Goal: Transaction & Acquisition: Book appointment/travel/reservation

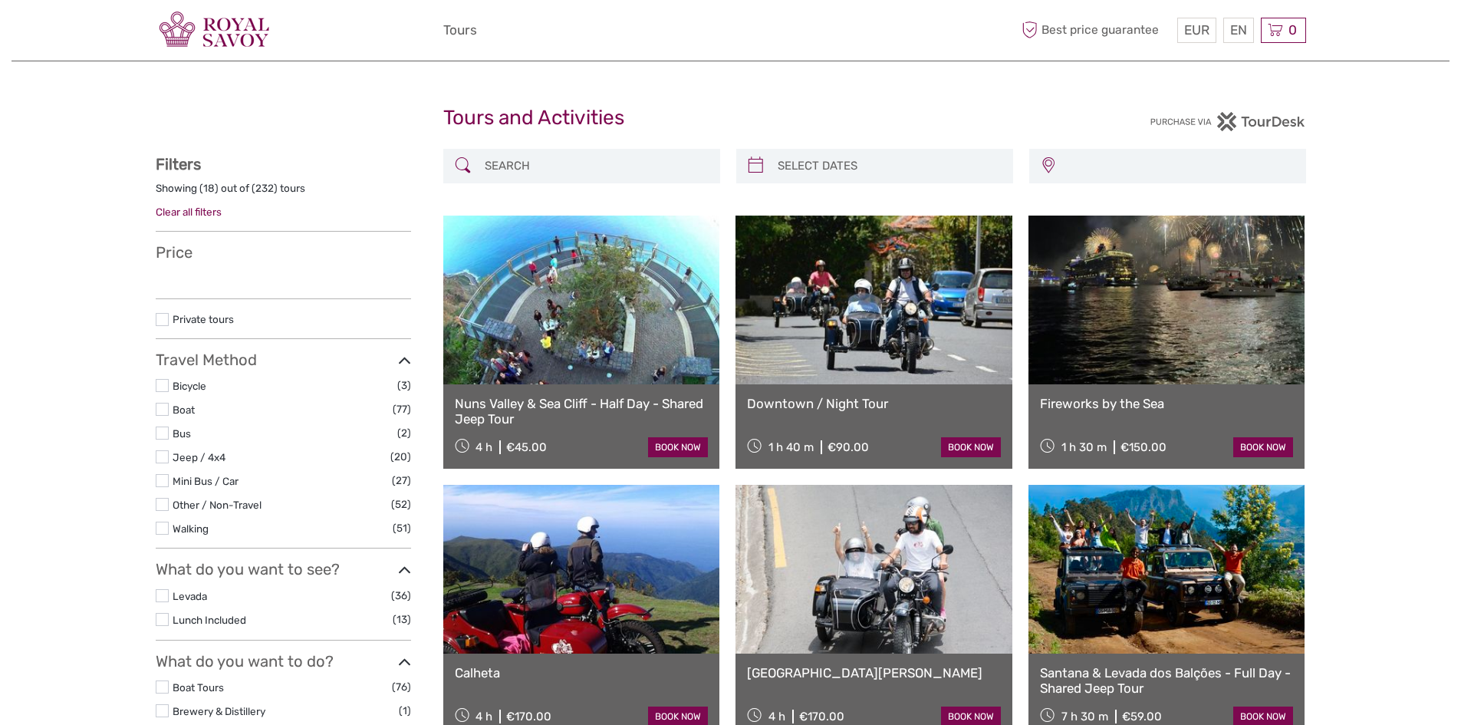
select select
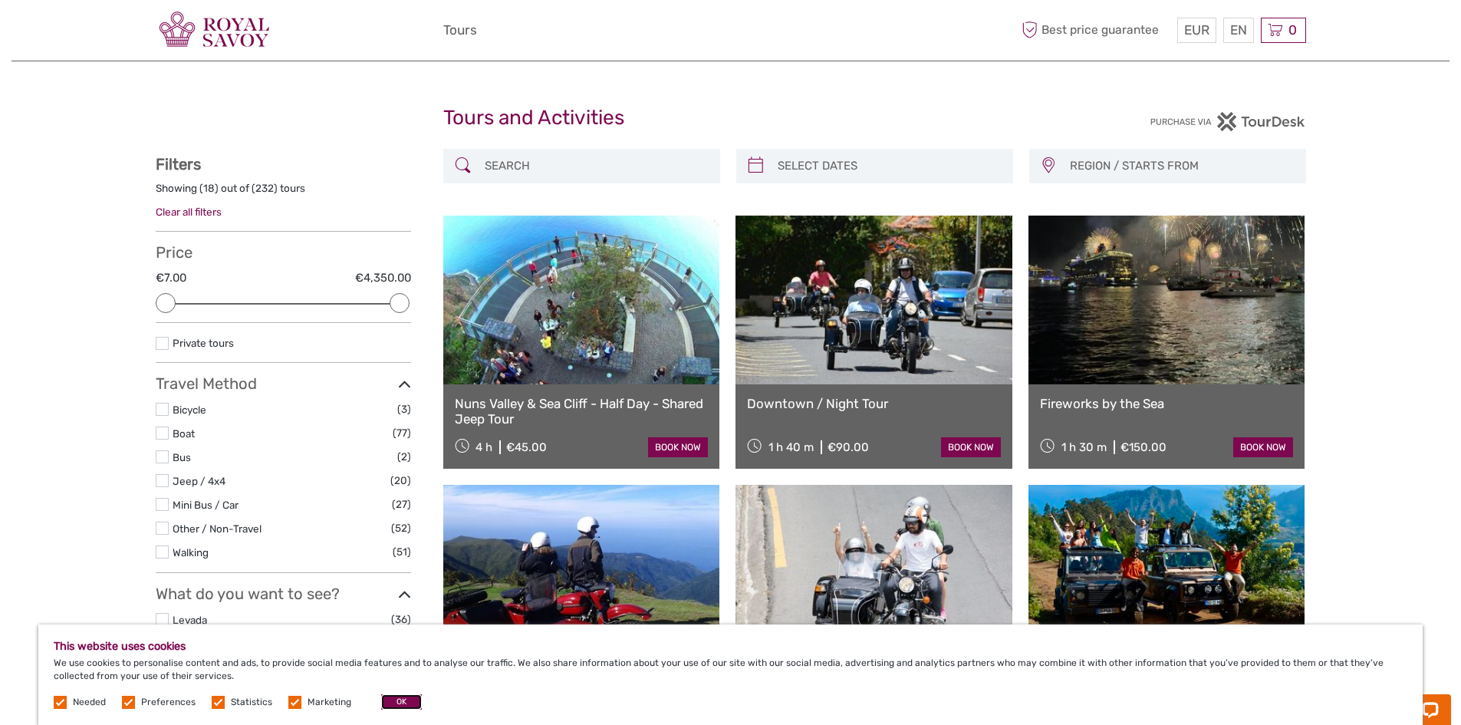
click at [399, 698] on button "OK" at bounding box center [401, 701] width 41 height 15
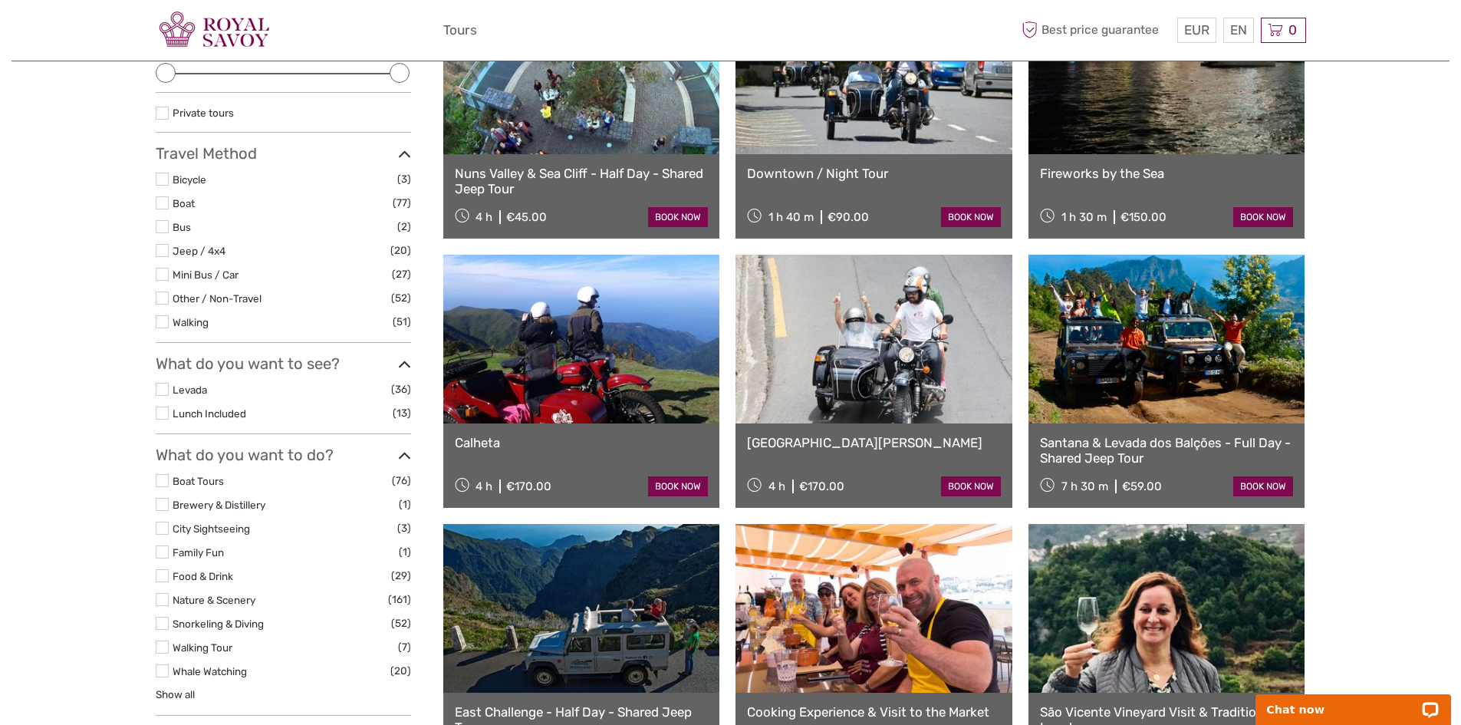
scroll to position [460, 0]
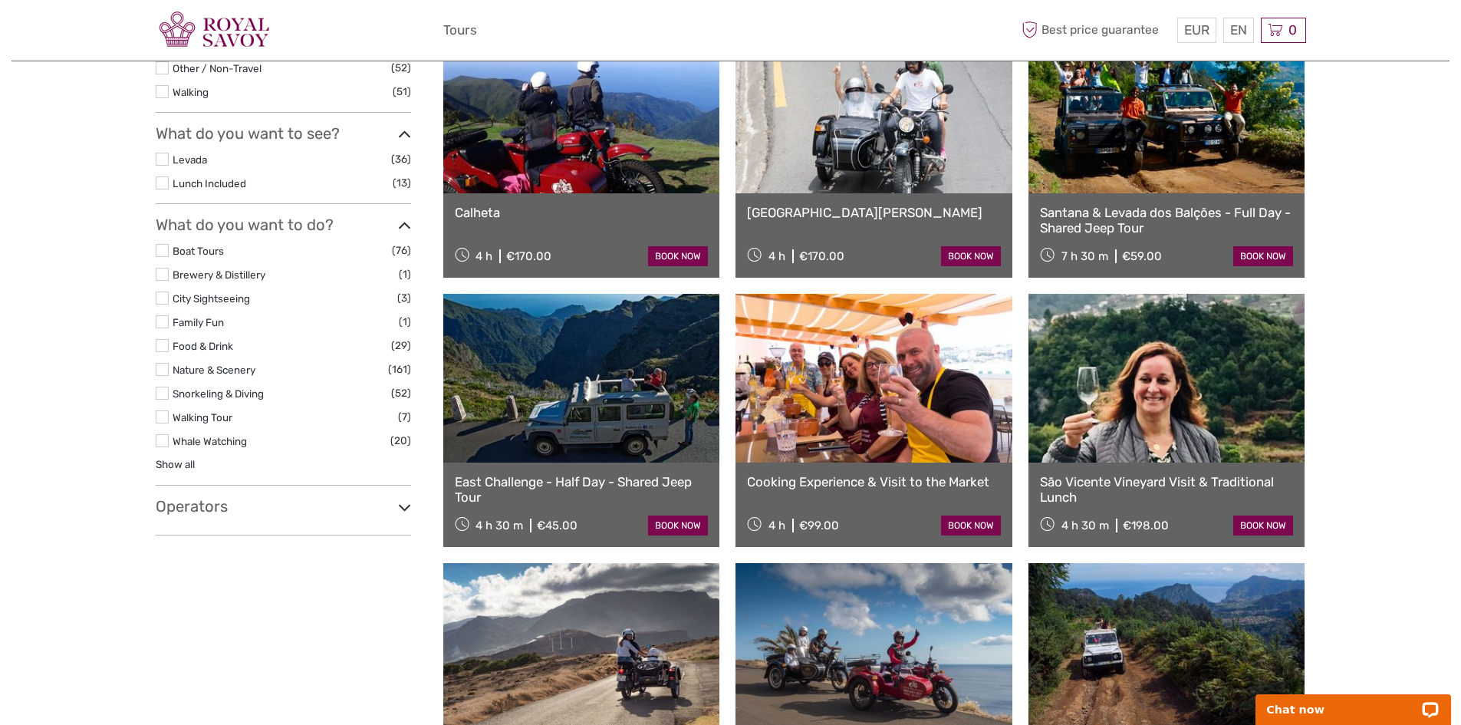
click at [404, 507] on icon at bounding box center [404, 507] width 13 height 21
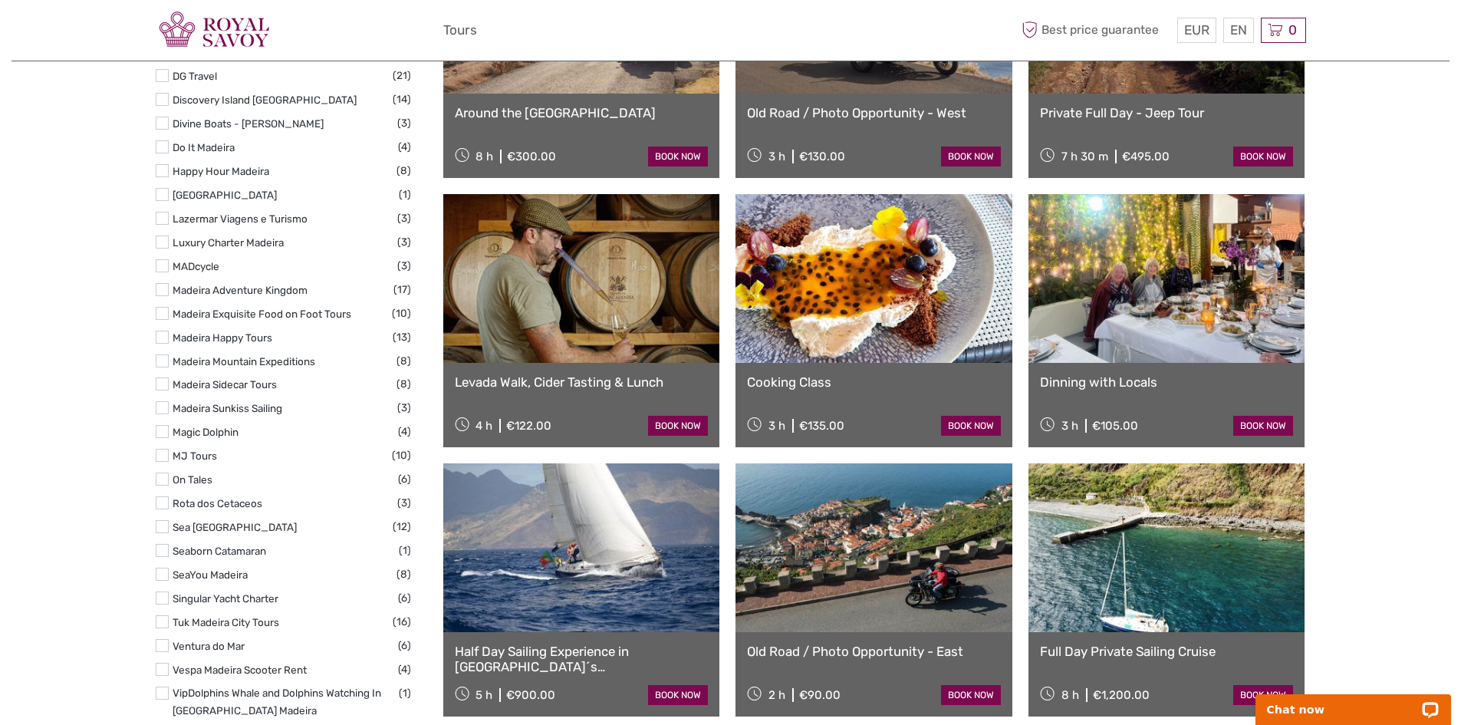
scroll to position [1151, 0]
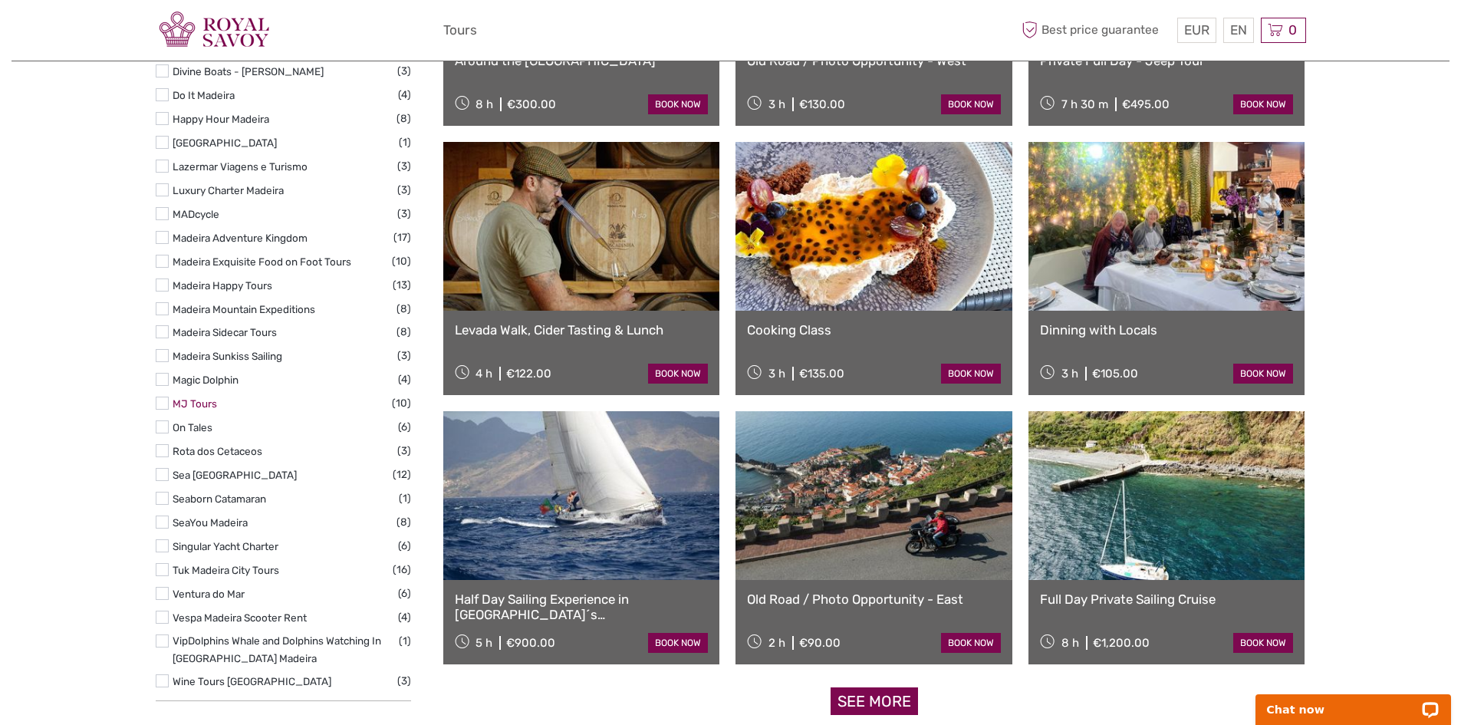
click at [196, 397] on link "MJ Tours" at bounding box center [195, 403] width 44 height 12
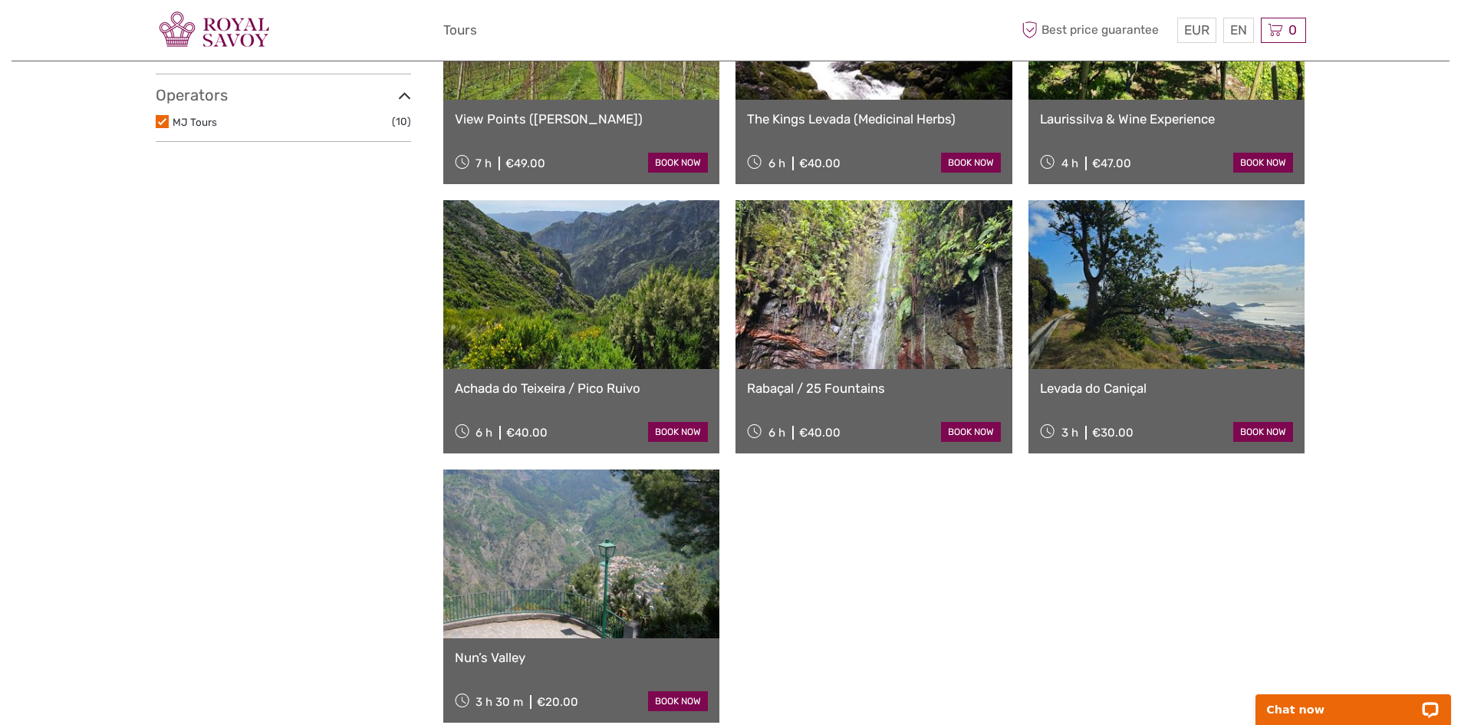
scroll to position [548, 0]
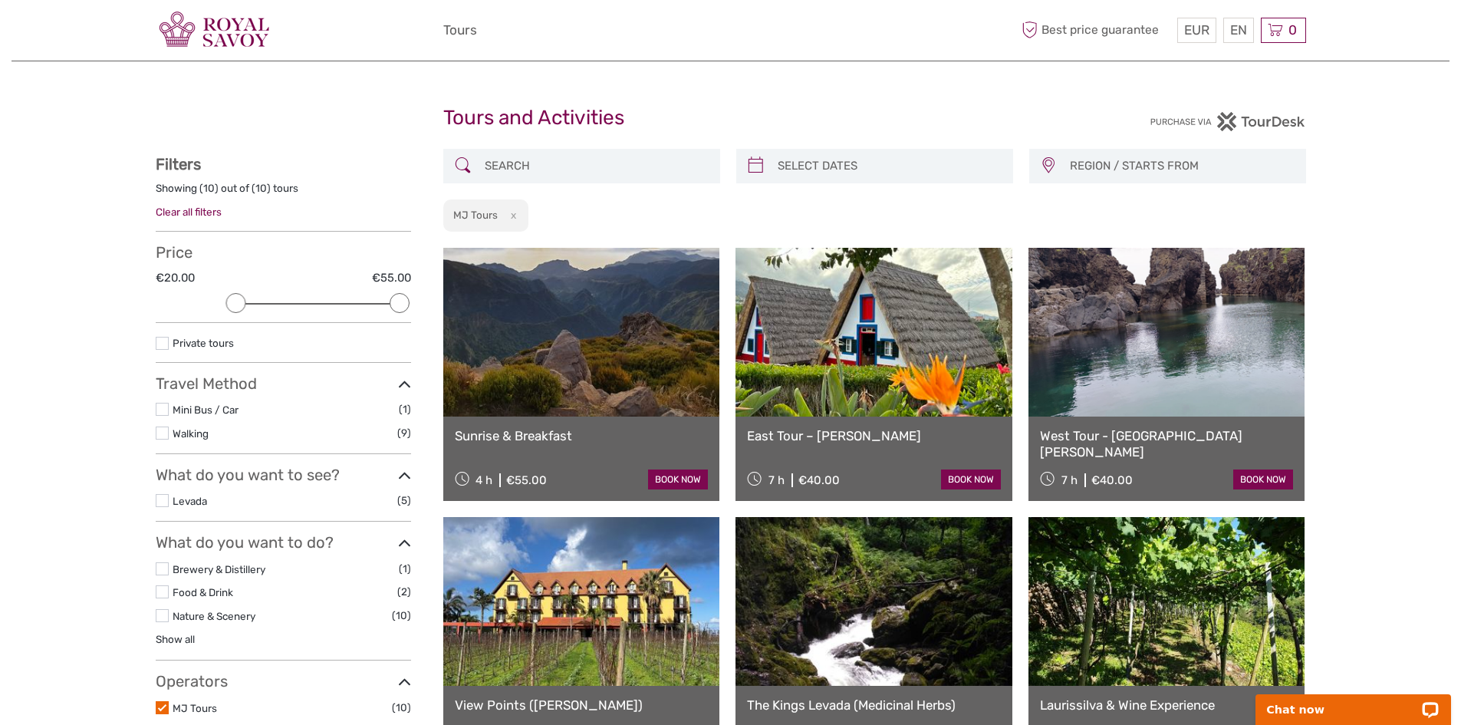
click at [164, 407] on label at bounding box center [162, 409] width 13 height 13
click at [0, 0] on input "checkbox" at bounding box center [0, 0] width 0 height 0
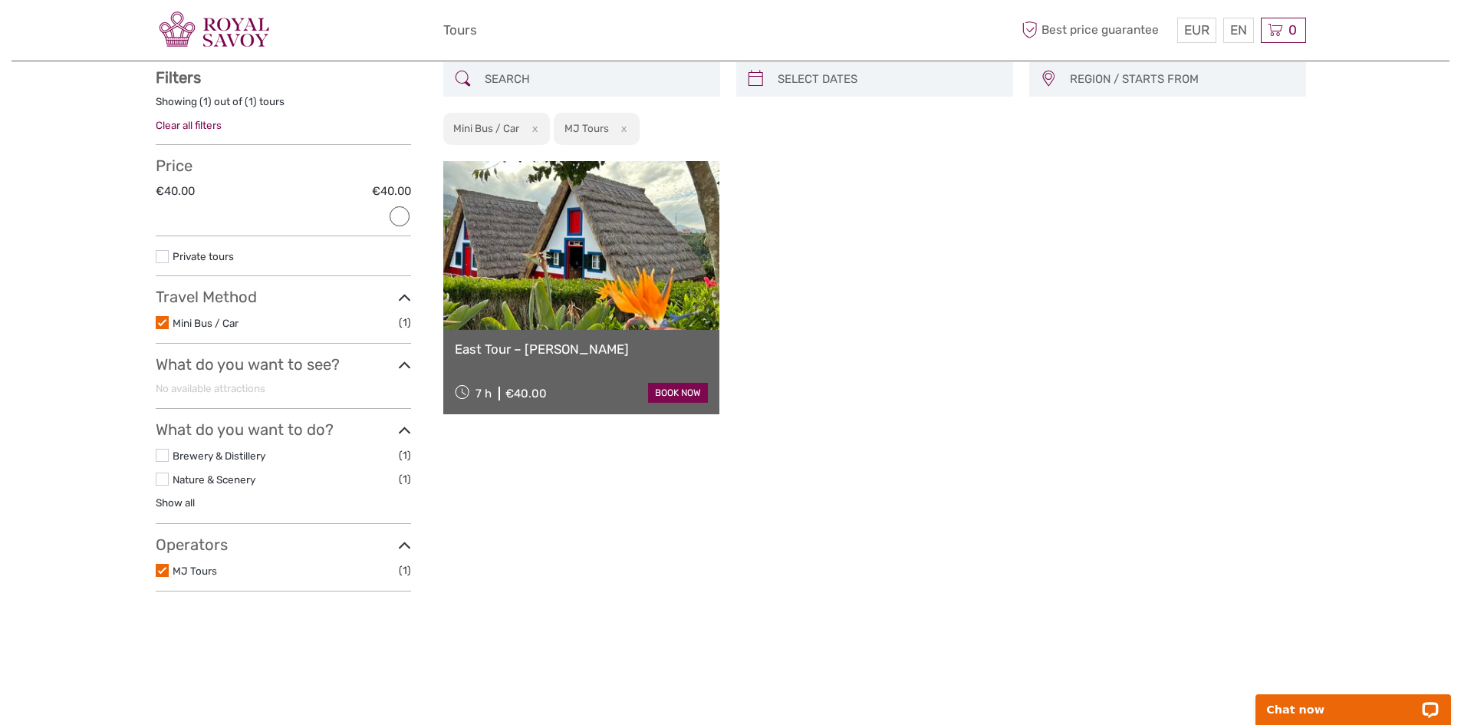
scroll to position [87, 0]
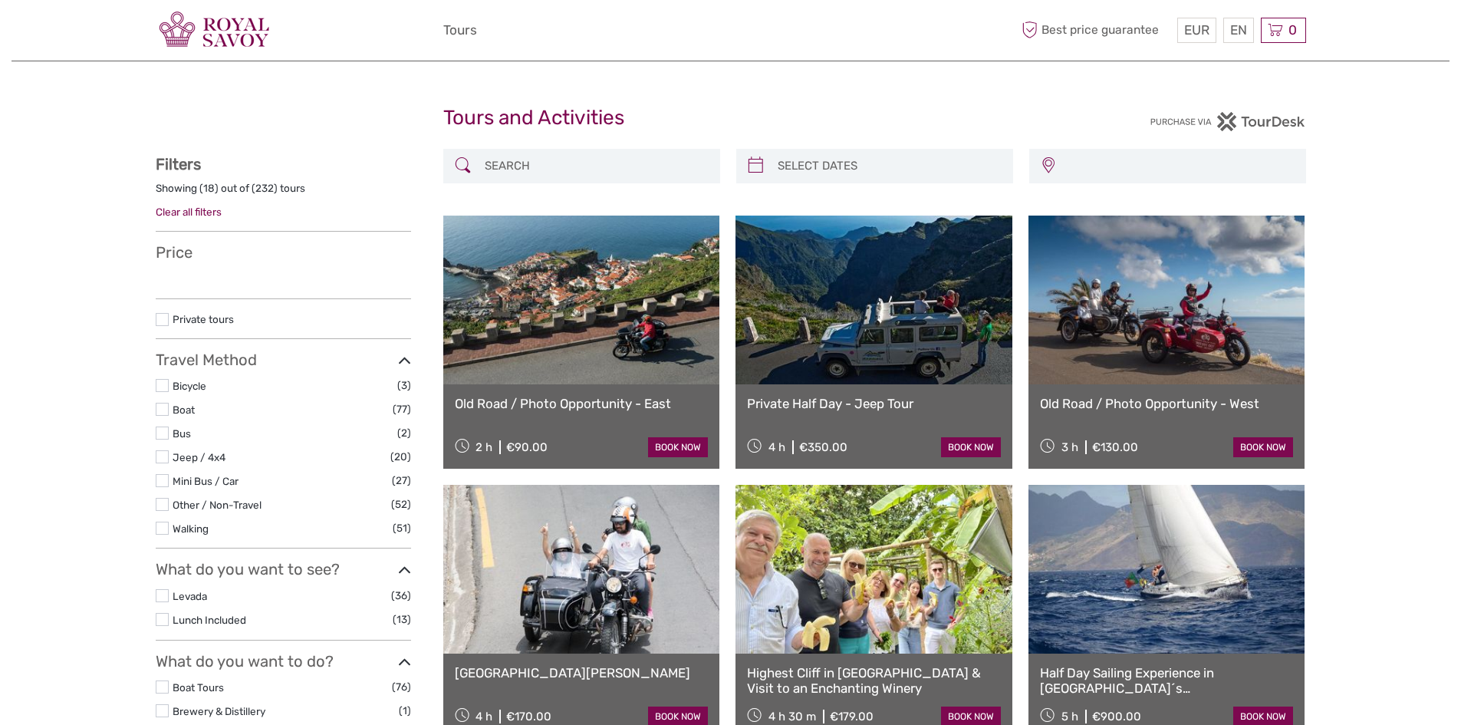
select select
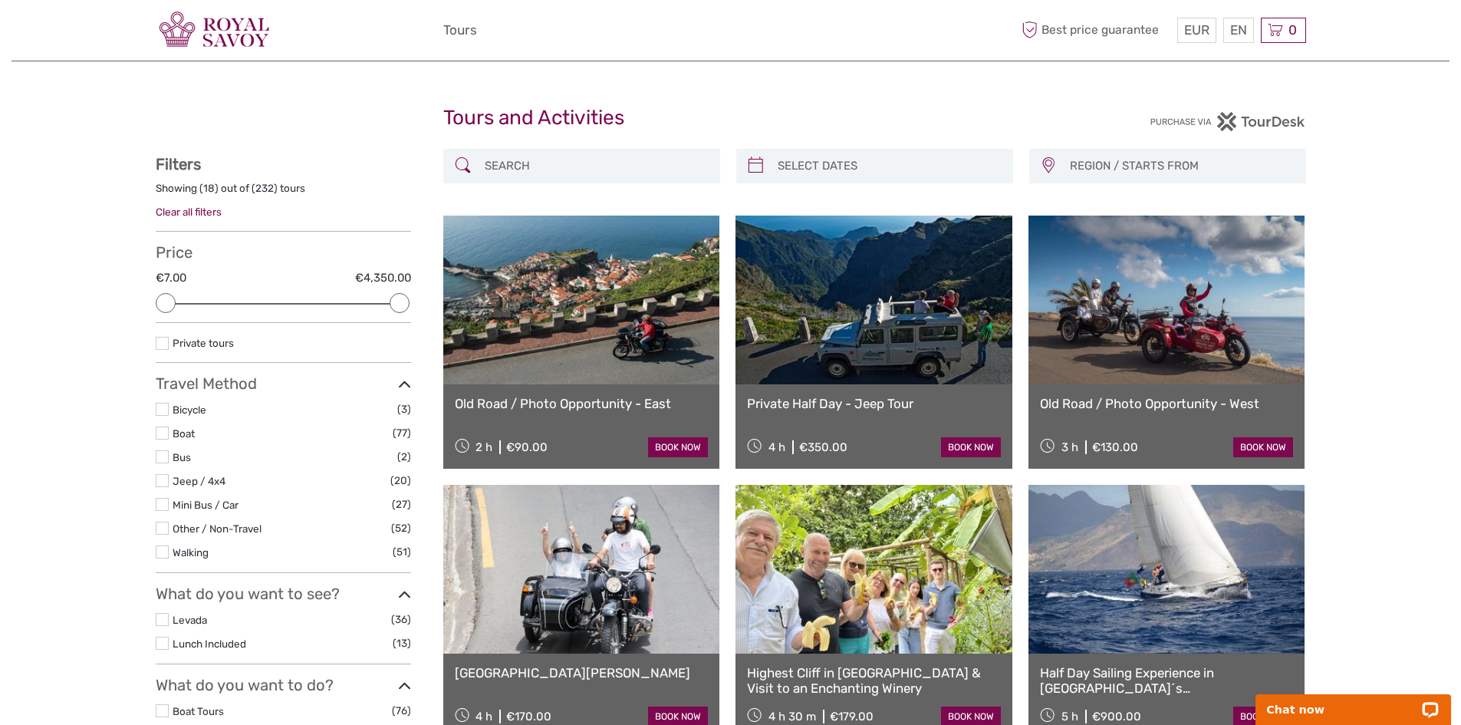
click at [493, 163] on input "search" at bounding box center [596, 166] width 234 height 27
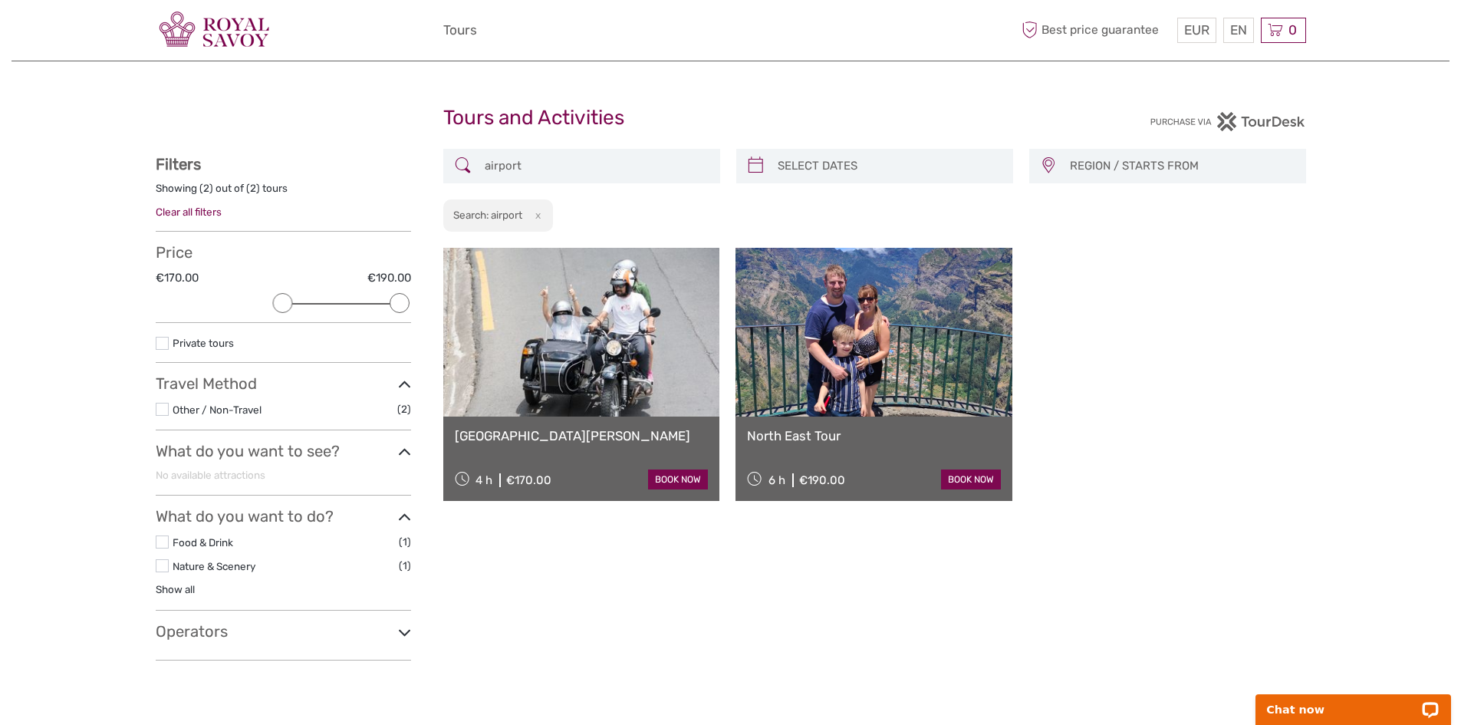
click at [539, 170] on input "airport" at bounding box center [596, 166] width 234 height 27
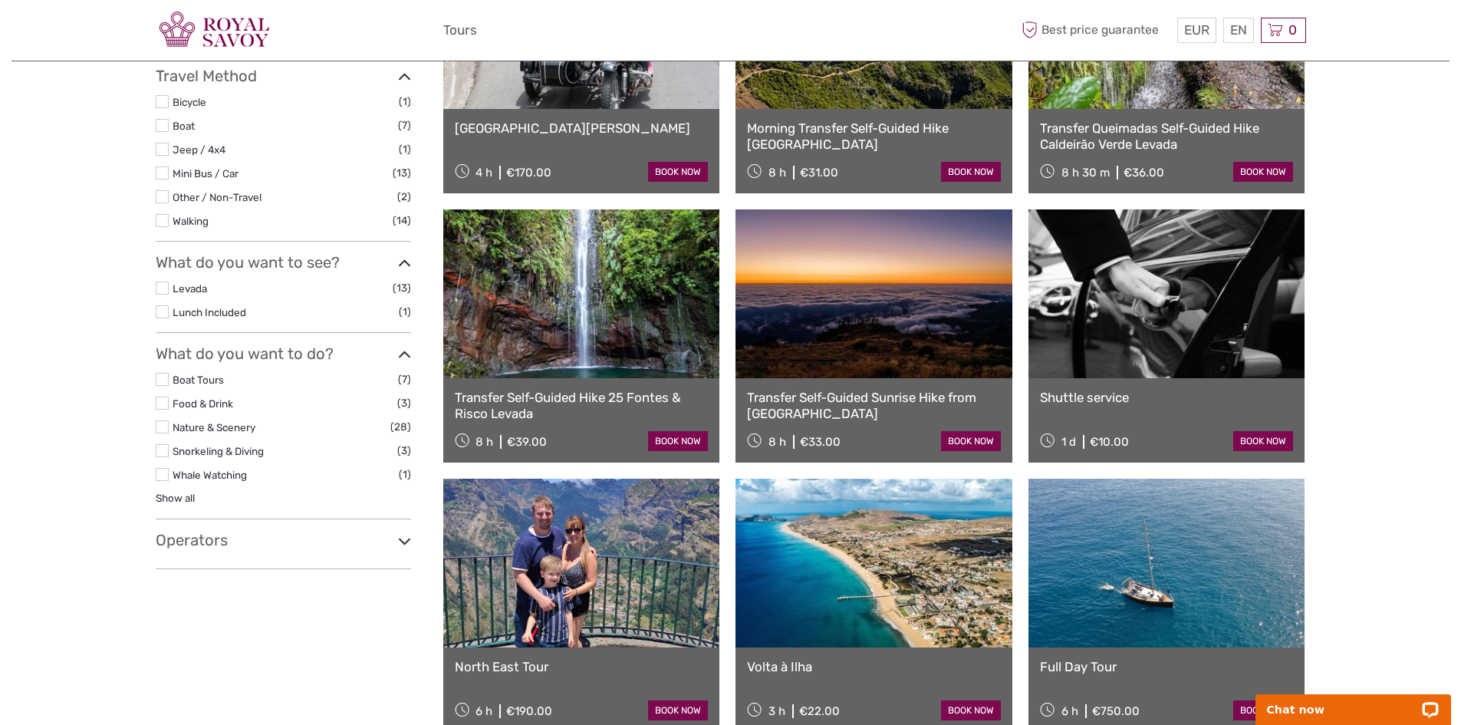
scroll to position [305, 0]
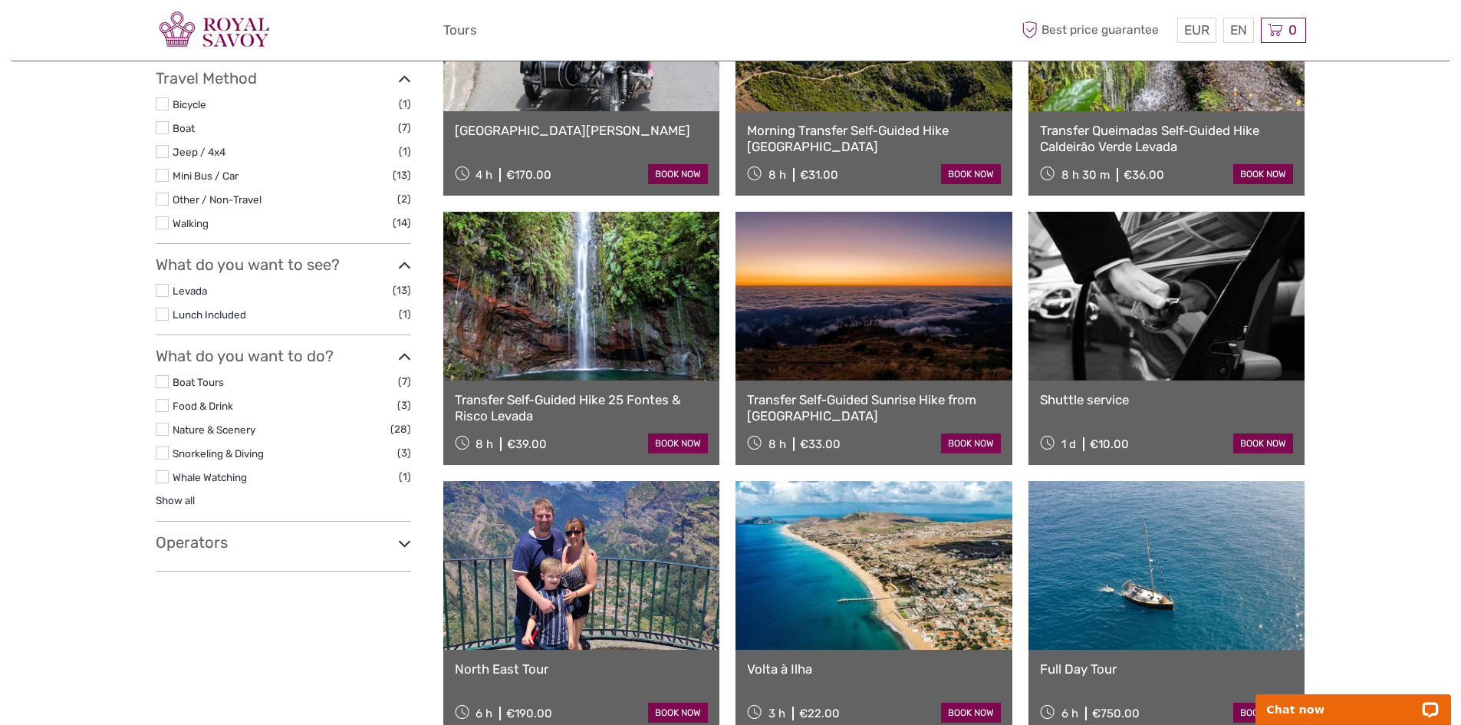
type input "airport transfer"
click at [1199, 331] on link at bounding box center [1167, 296] width 277 height 169
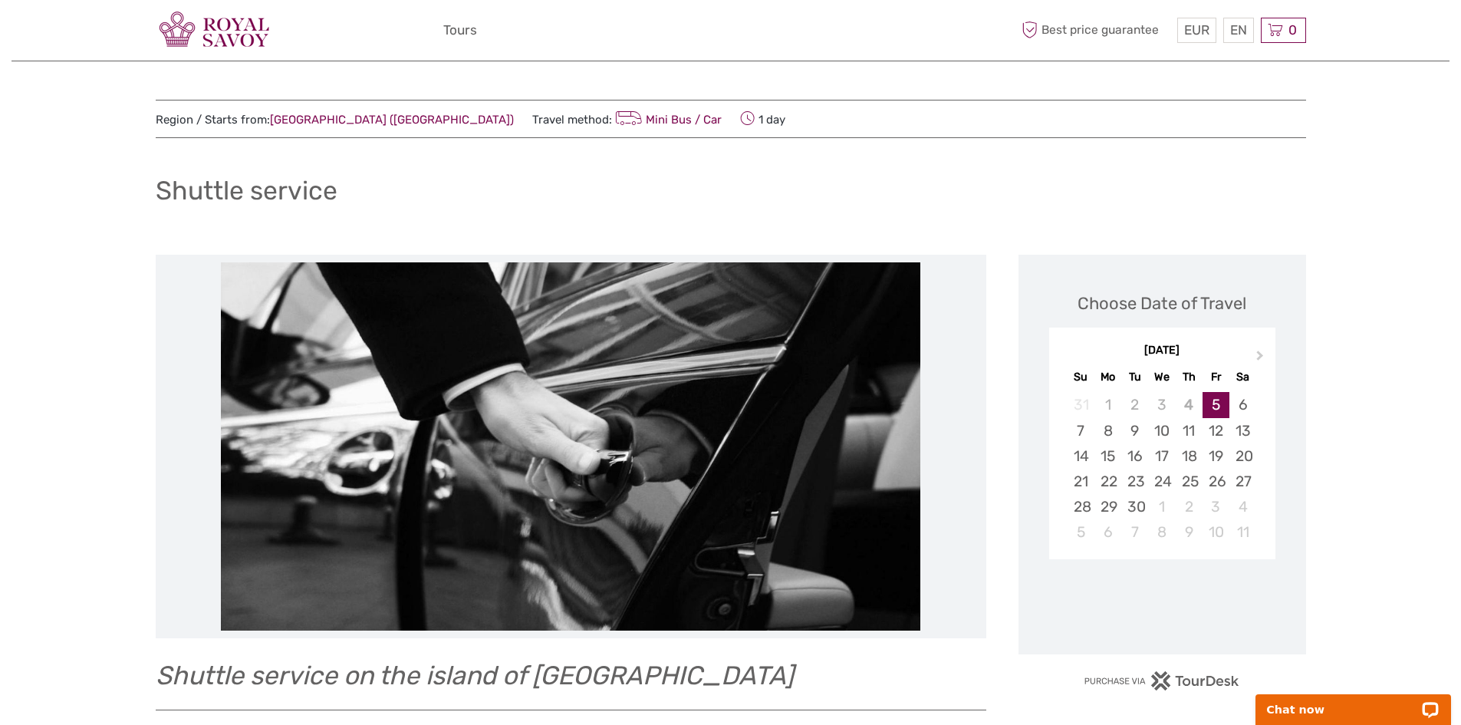
scroll to position [153, 0]
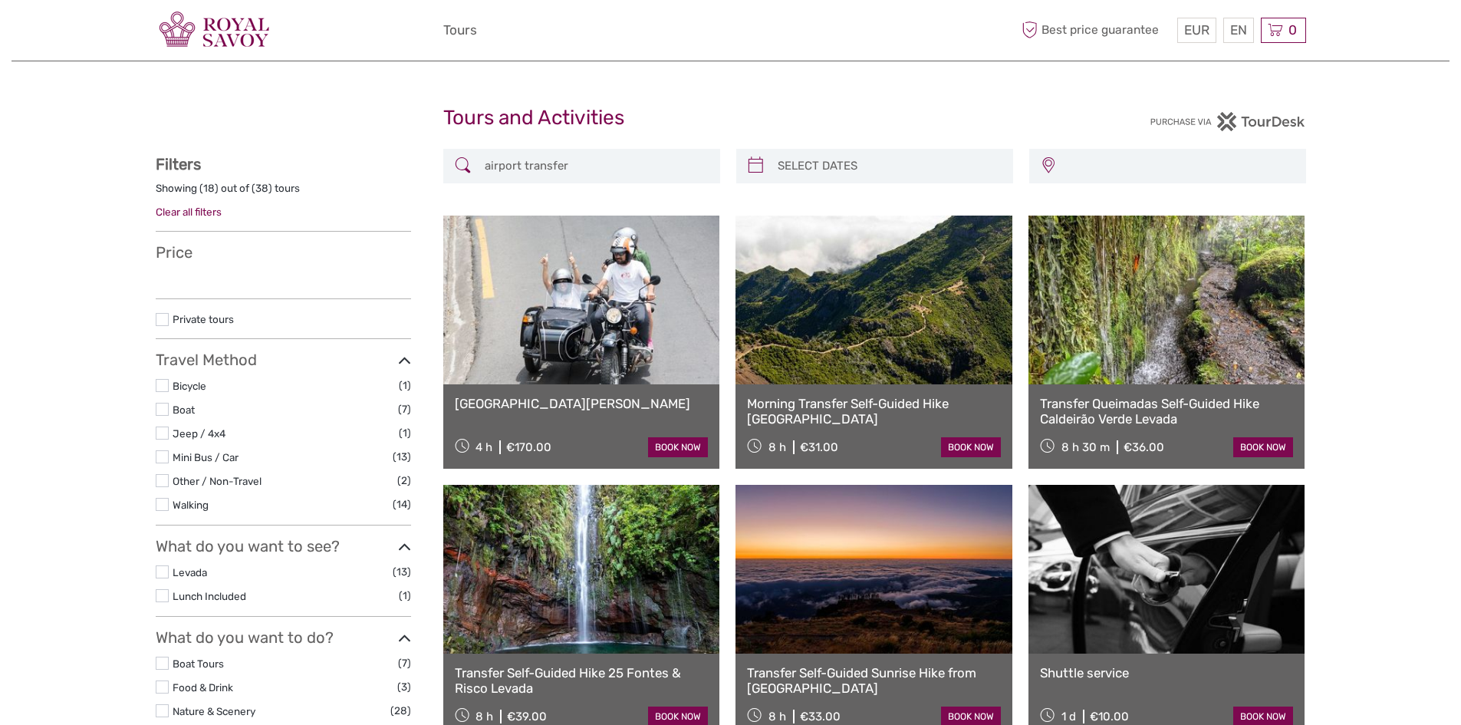
select select
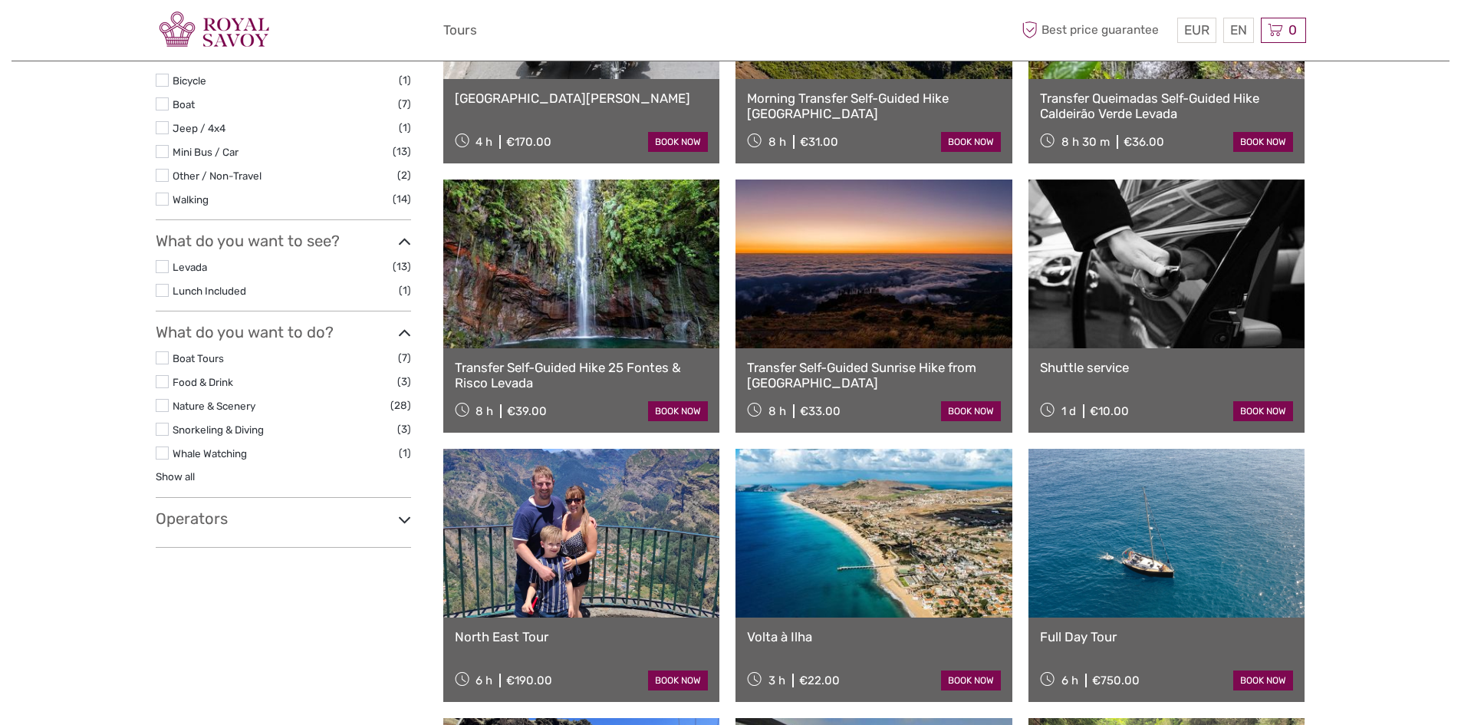
select select
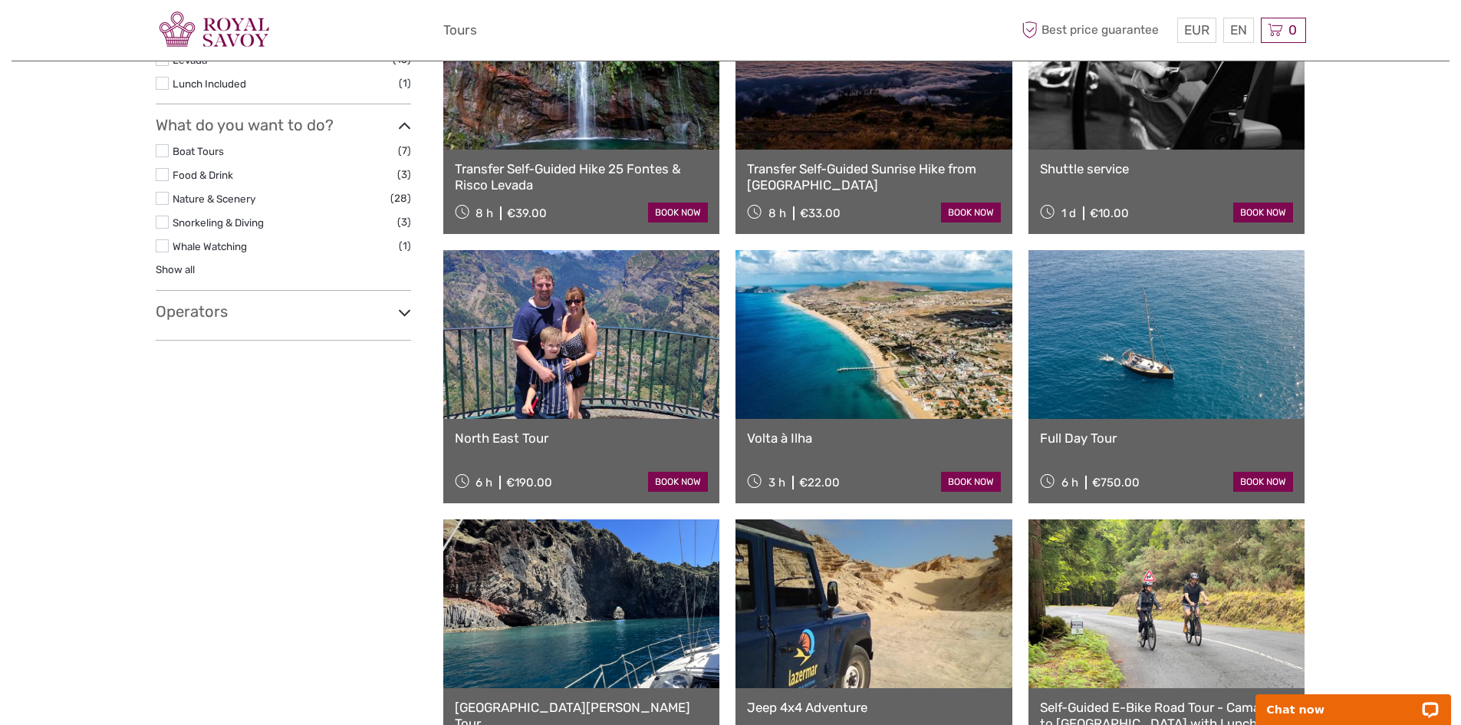
scroll to position [535, 0]
click at [402, 310] on icon at bounding box center [404, 313] width 13 height 21
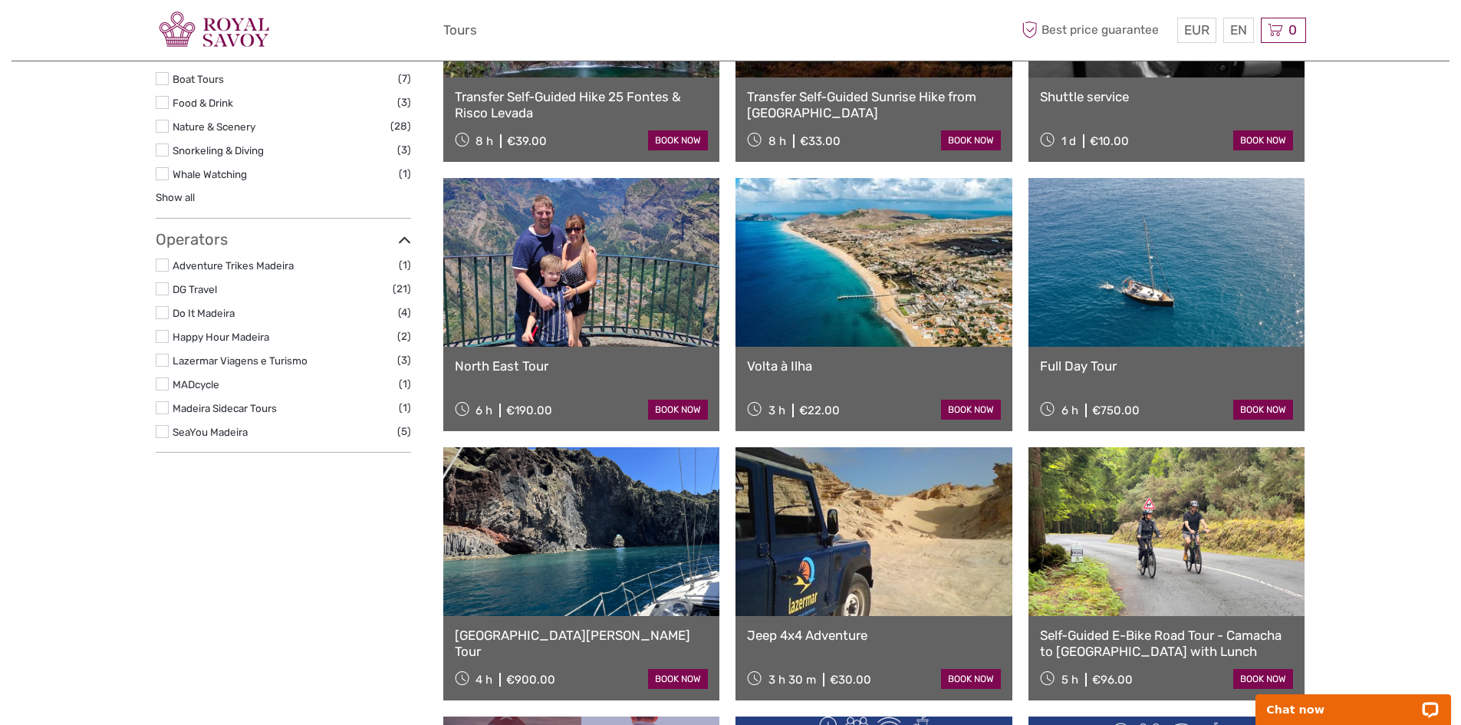
scroll to position [459, 0]
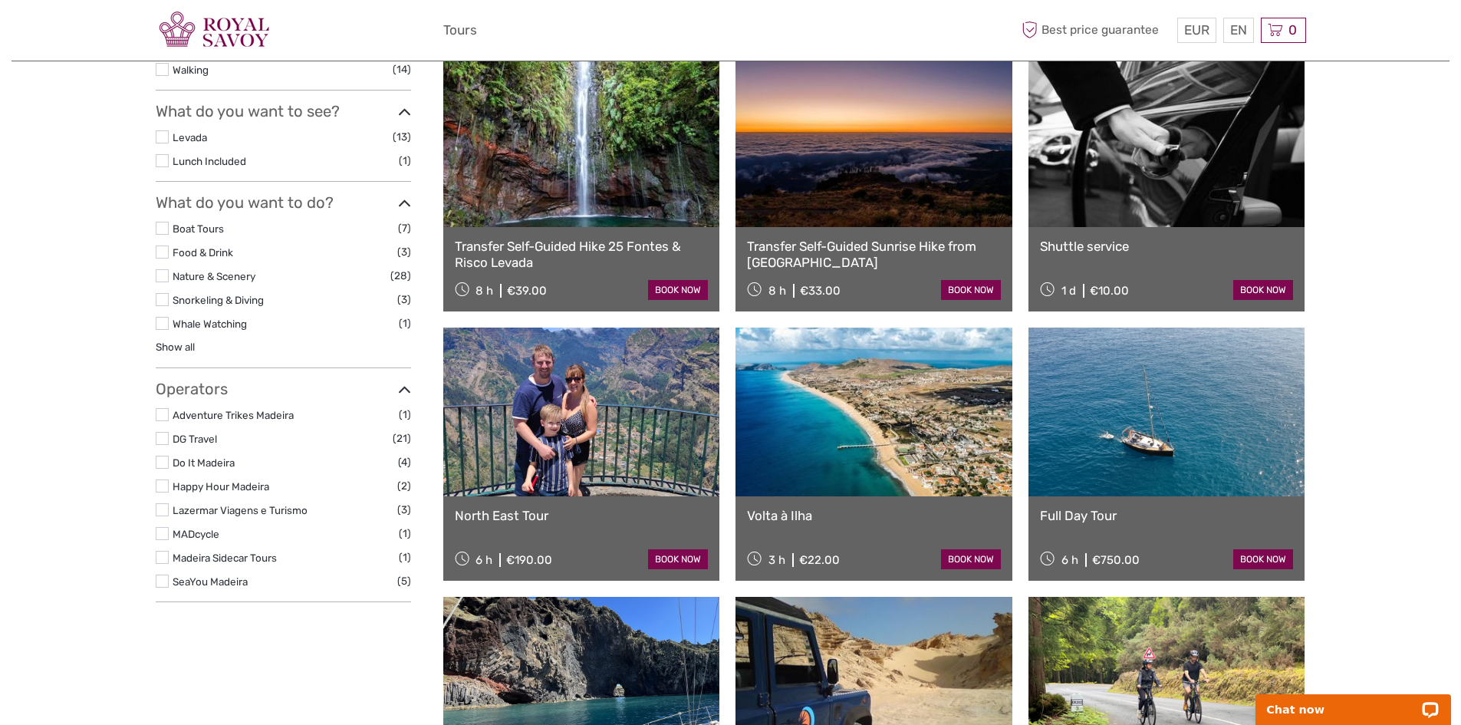
click at [403, 387] on icon at bounding box center [404, 390] width 13 height 21
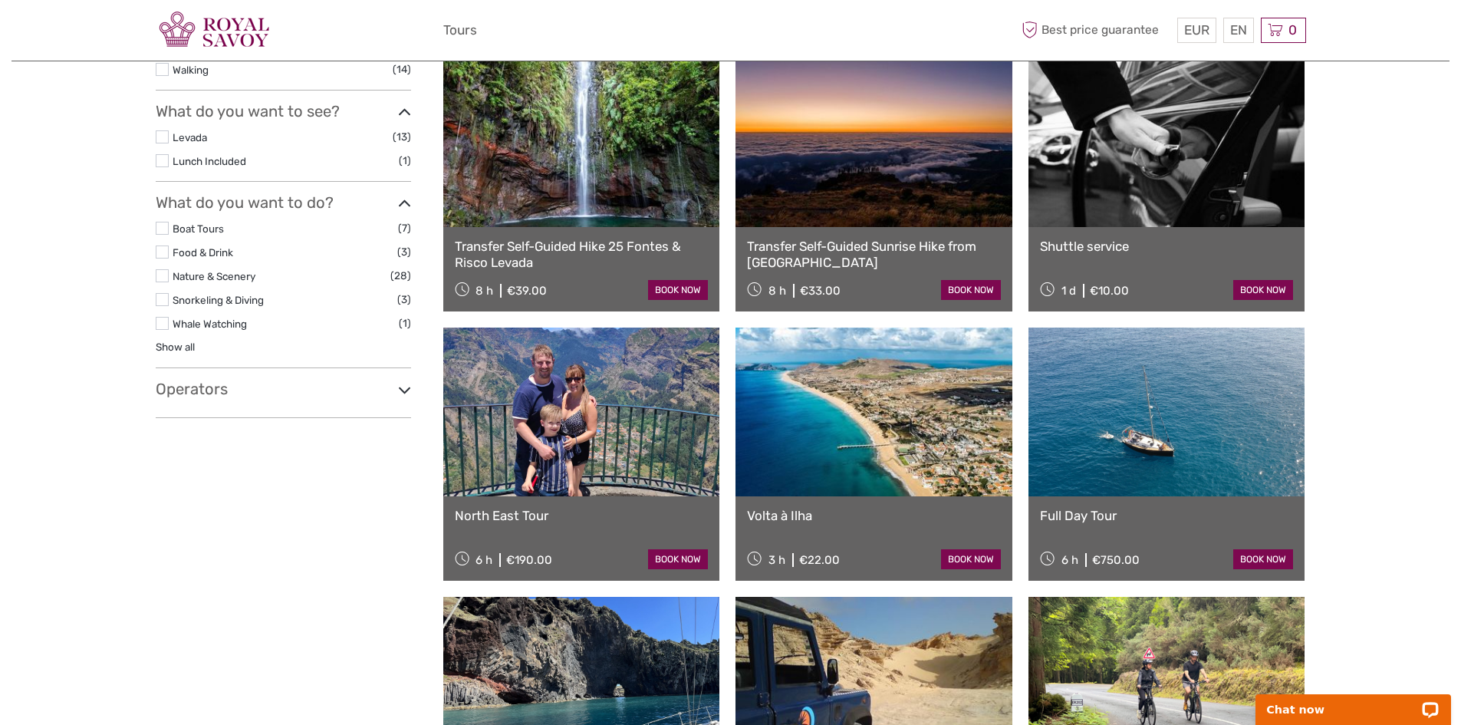
click at [403, 387] on icon at bounding box center [404, 390] width 13 height 21
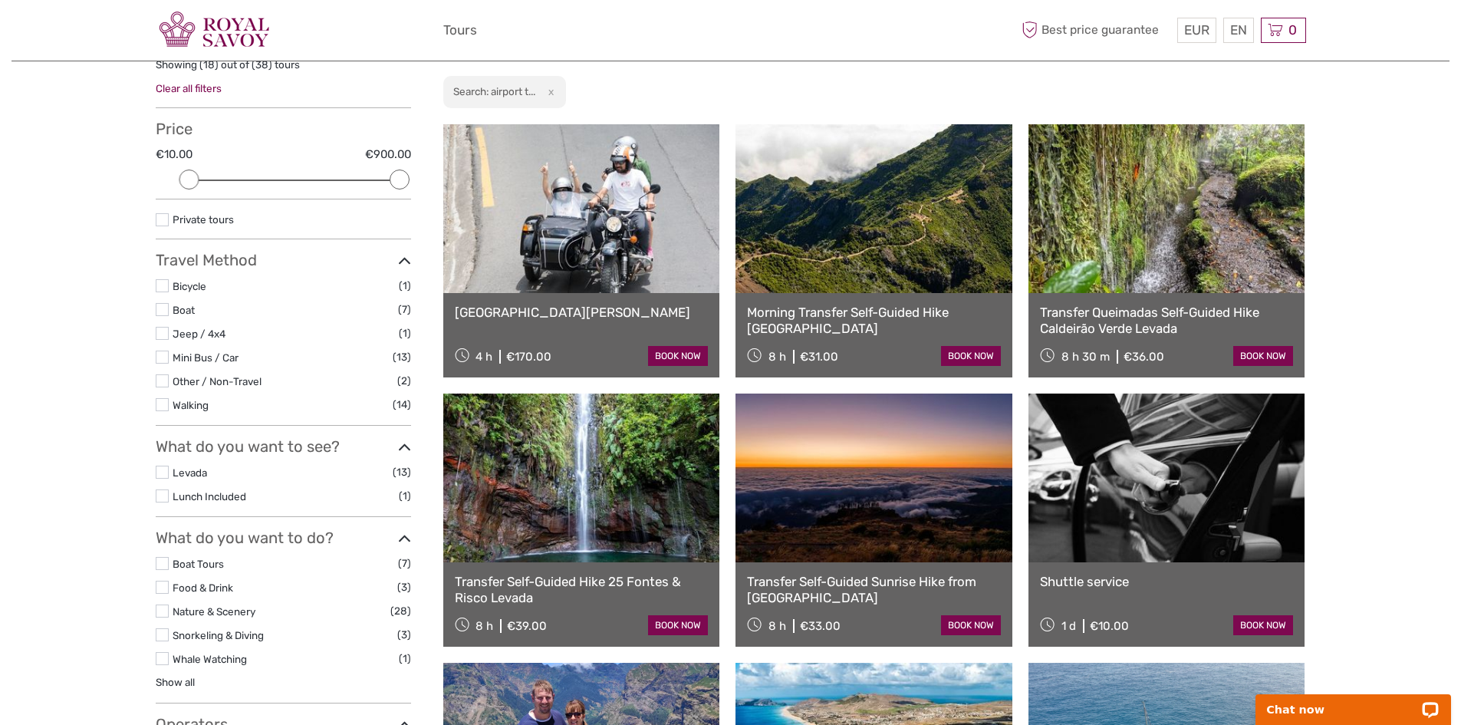
scroll to position [0, 0]
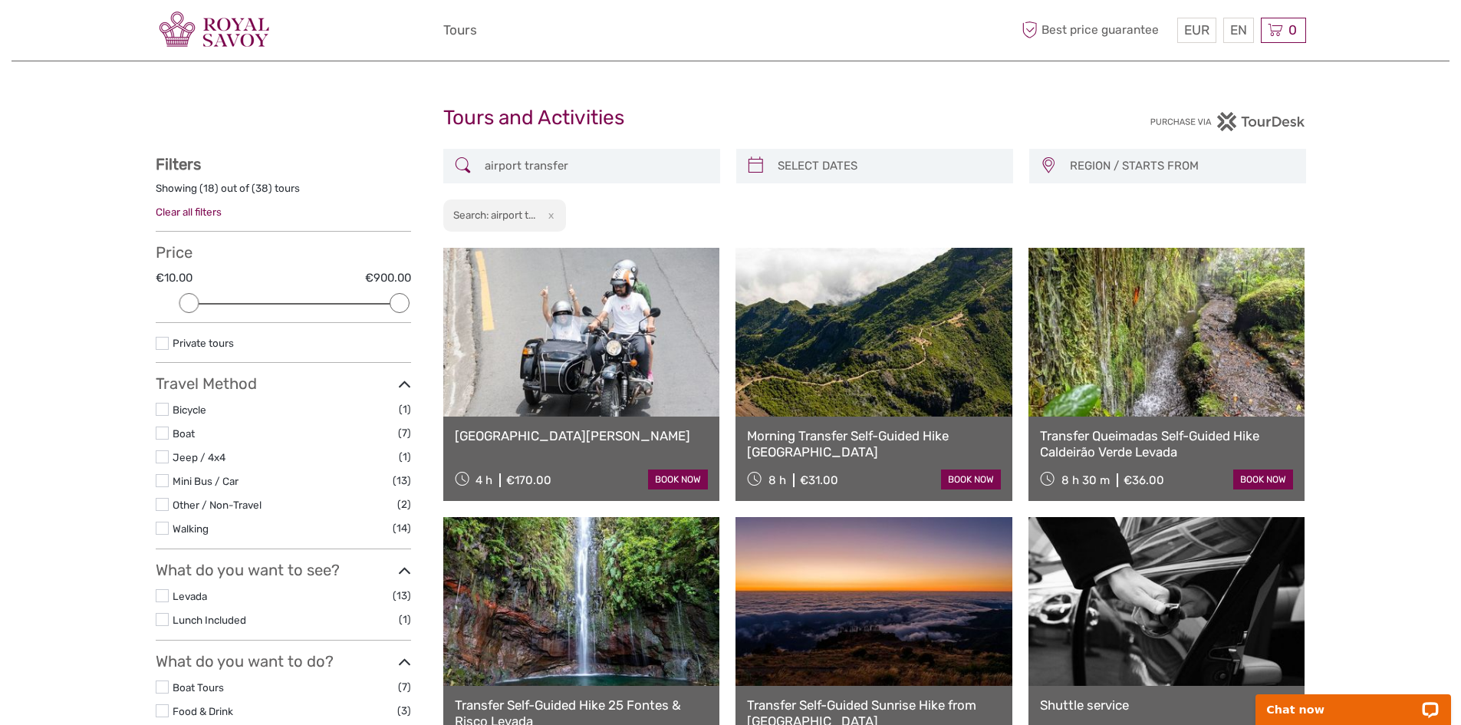
drag, startPoint x: 581, startPoint y: 167, endPoint x: 444, endPoint y: 160, distance: 137.5
click at [444, 160] on div "airport transfer" at bounding box center [581, 166] width 277 height 35
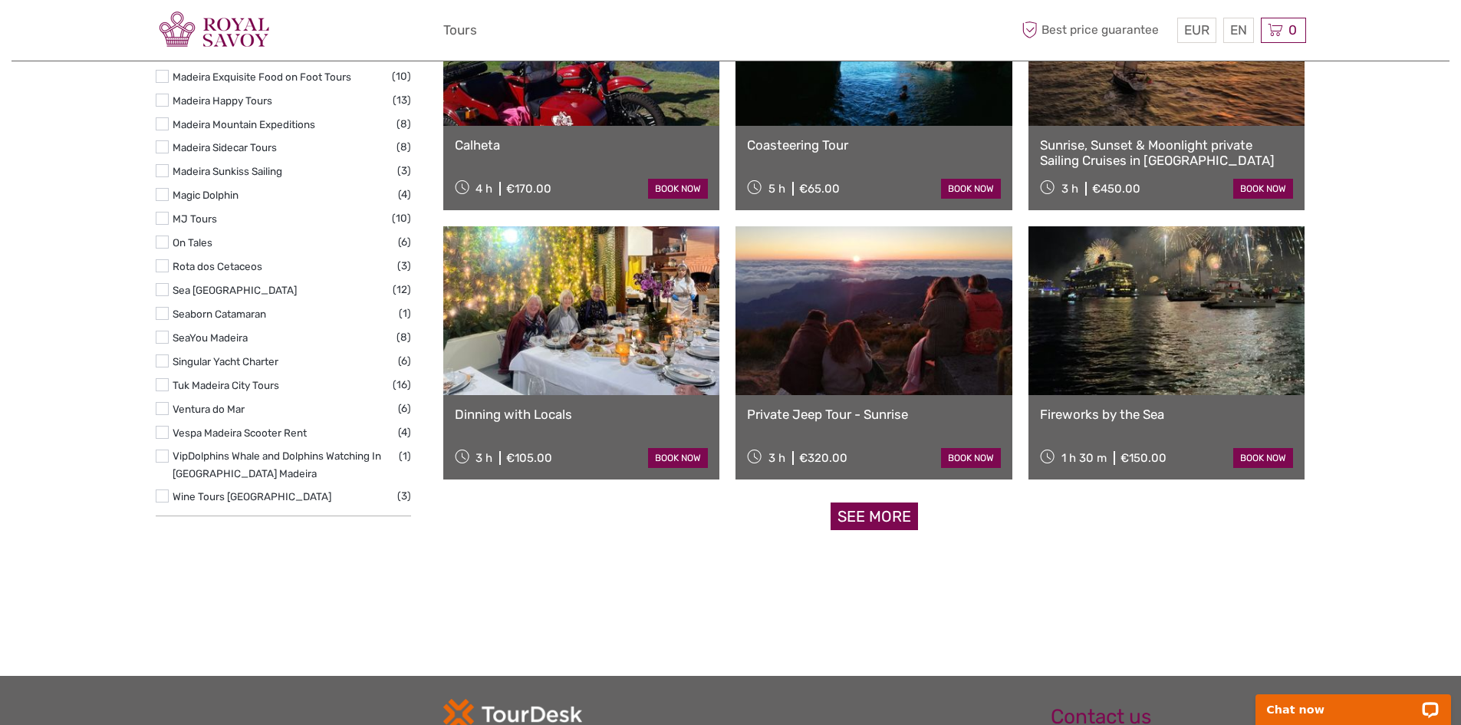
scroll to position [1308, 0]
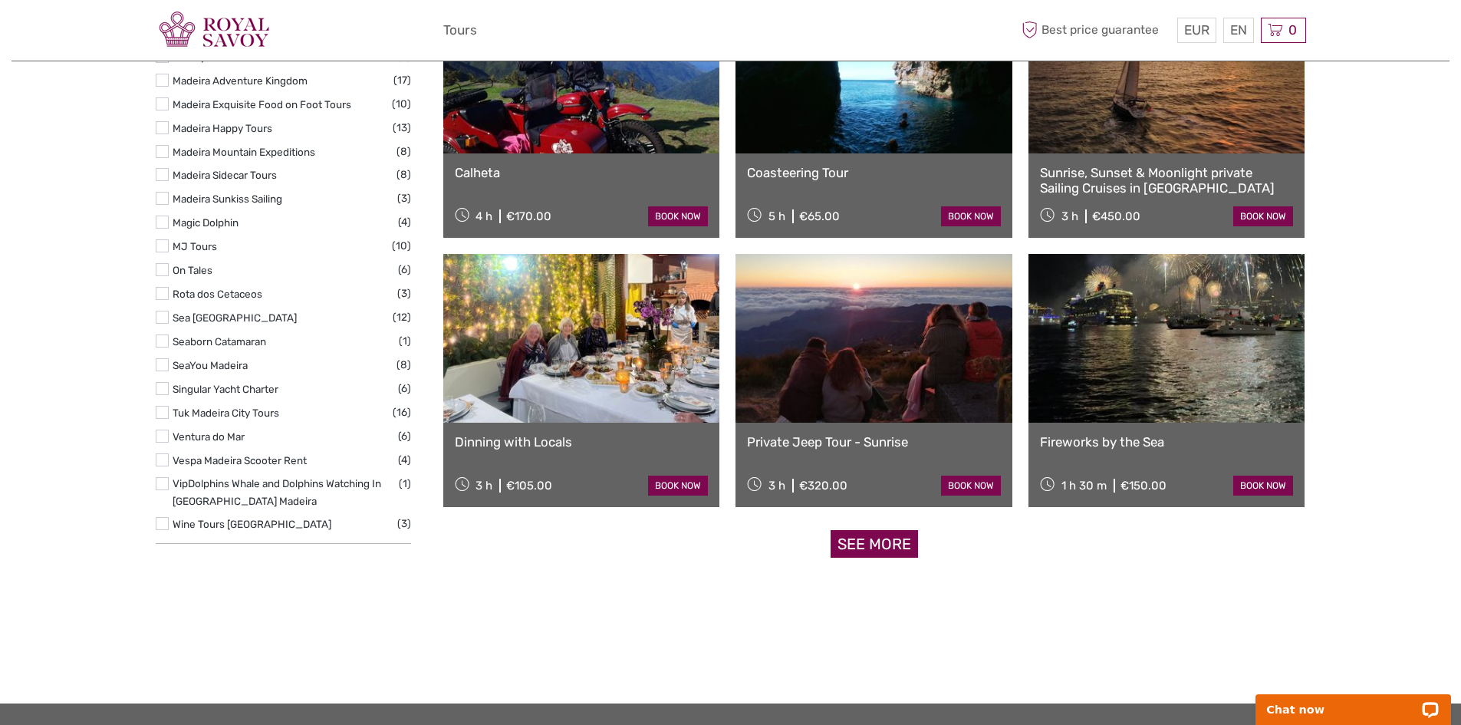
drag, startPoint x: 284, startPoint y: 145, endPoint x: 288, endPoint y: 103, distance: 42.4
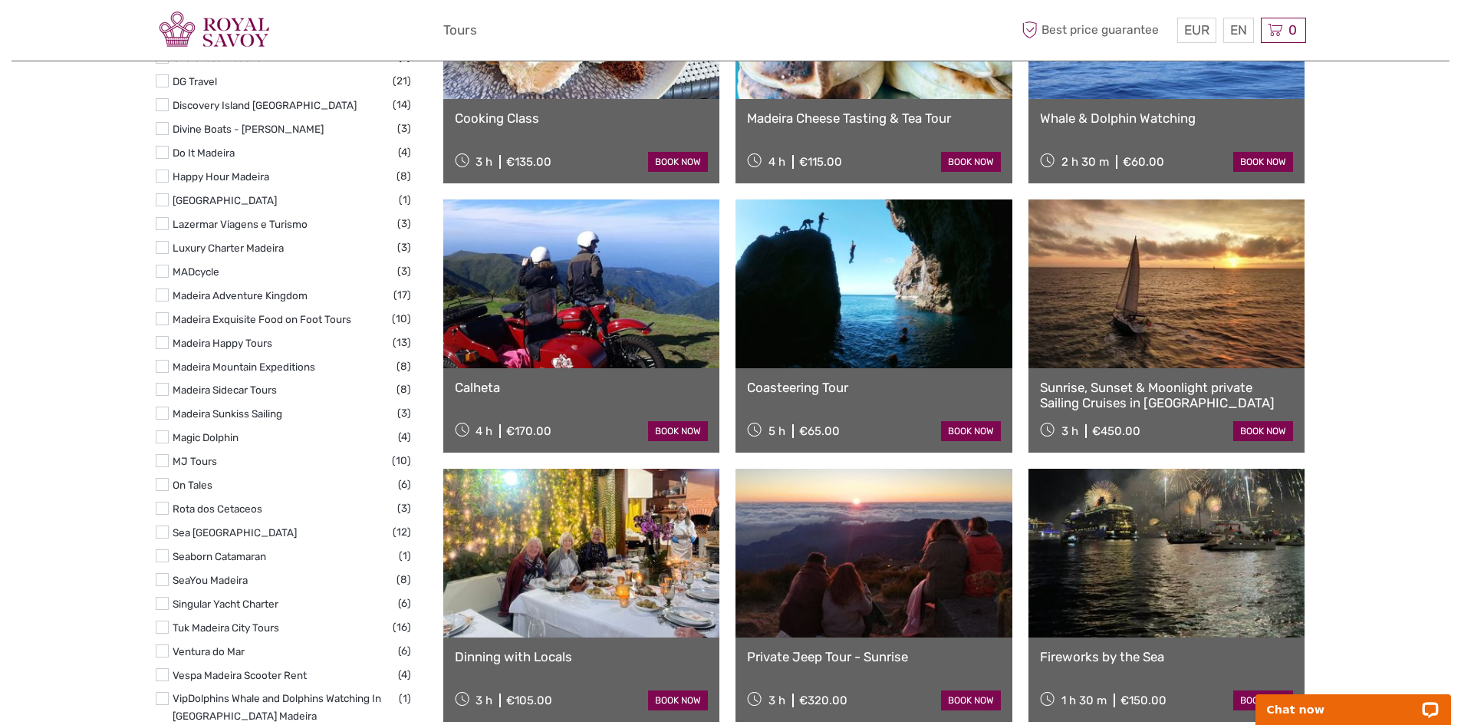
scroll to position [1062, 0]
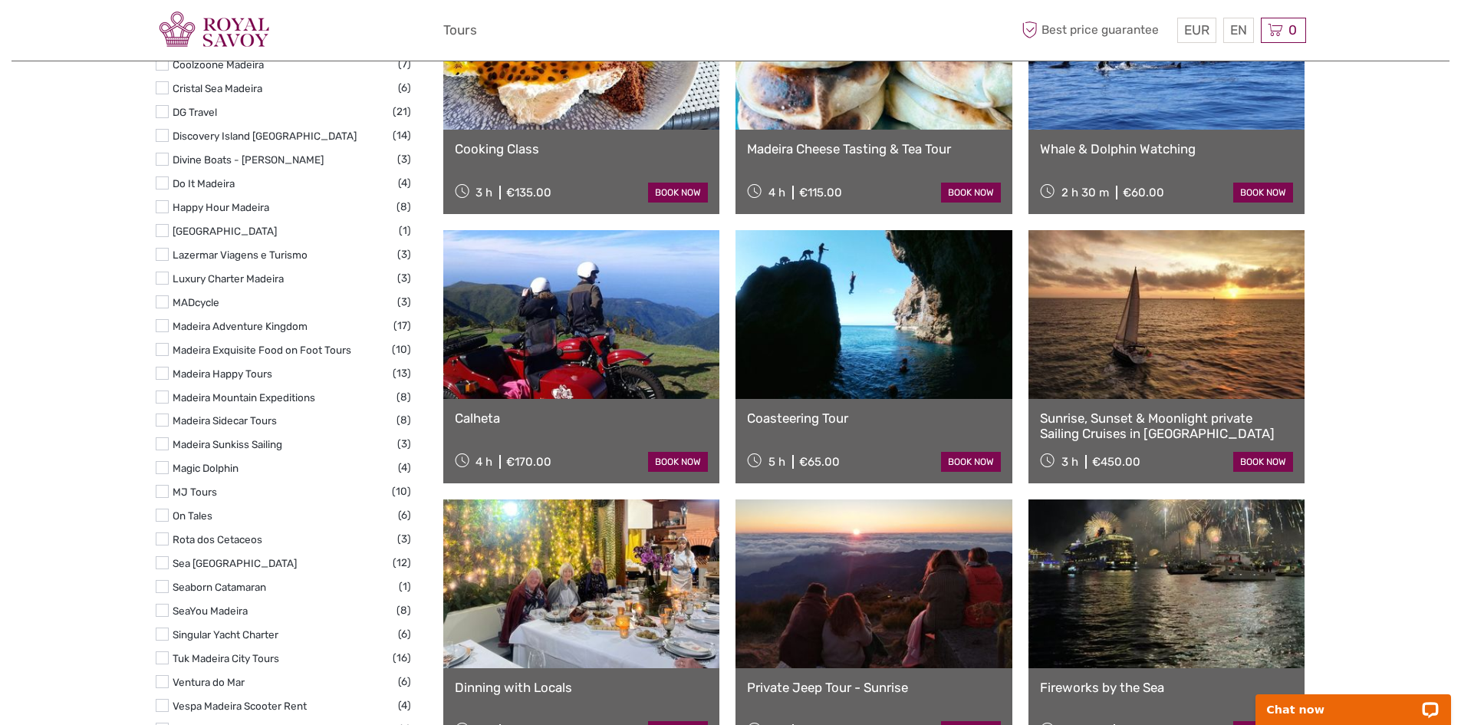
click at [591, 611] on link at bounding box center [581, 583] width 277 height 169
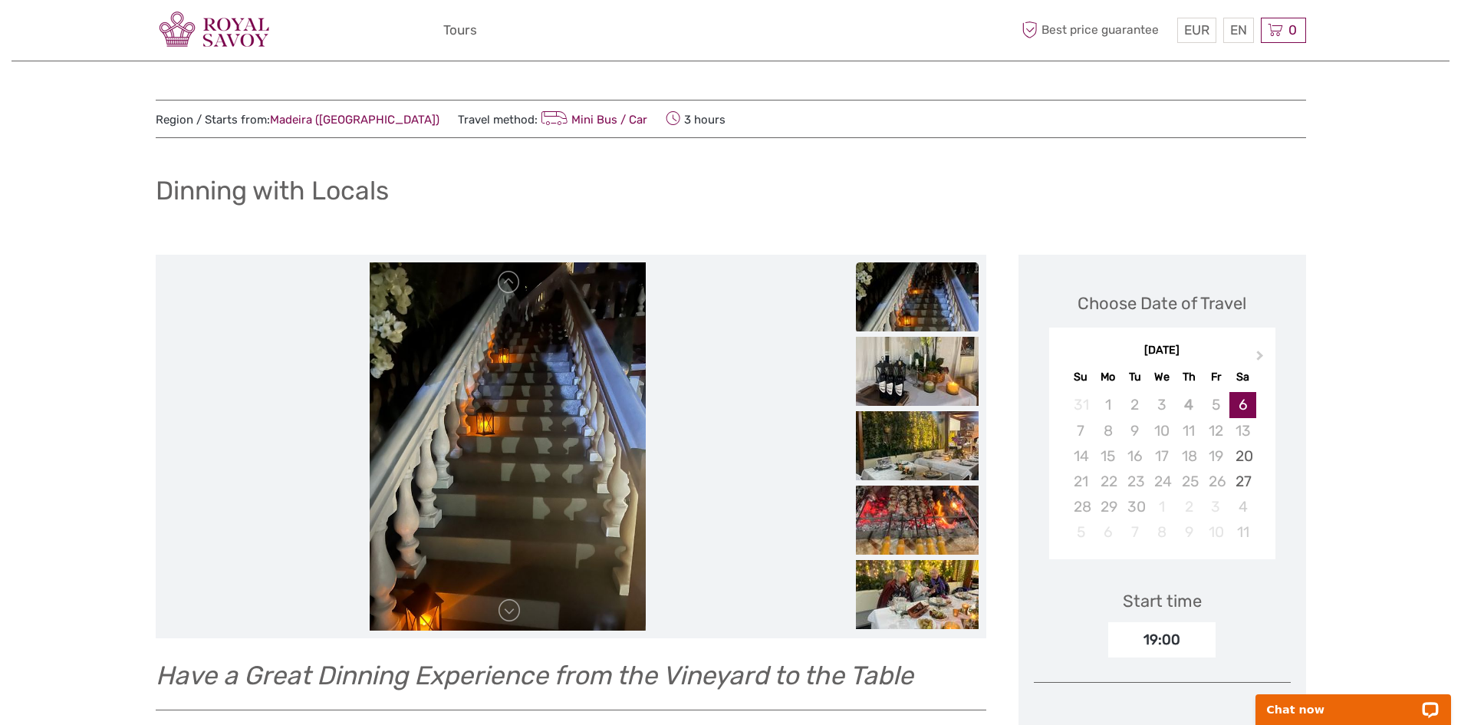
click at [566, 120] on link "Mini Bus / Car" at bounding box center [593, 120] width 110 height 14
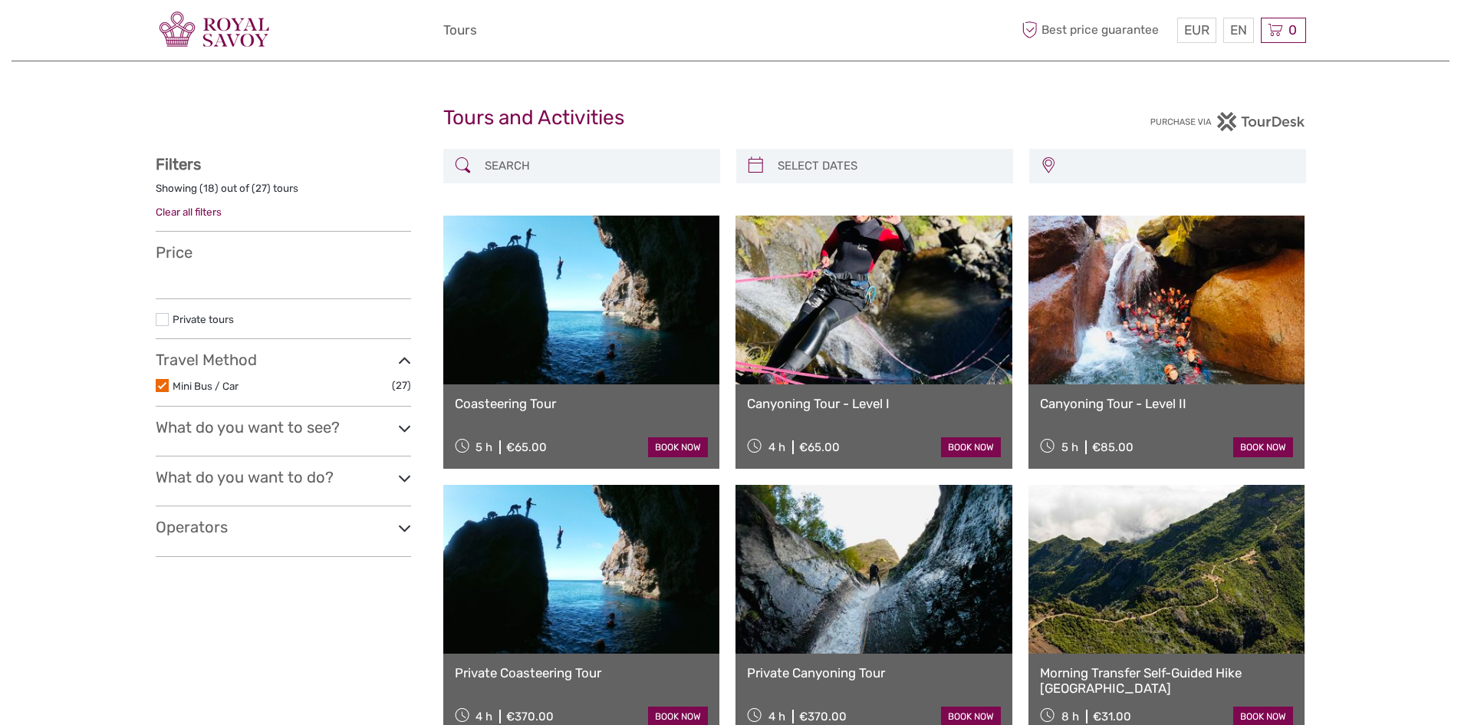
select select
